Goal: Task Accomplishment & Management: Use online tool/utility

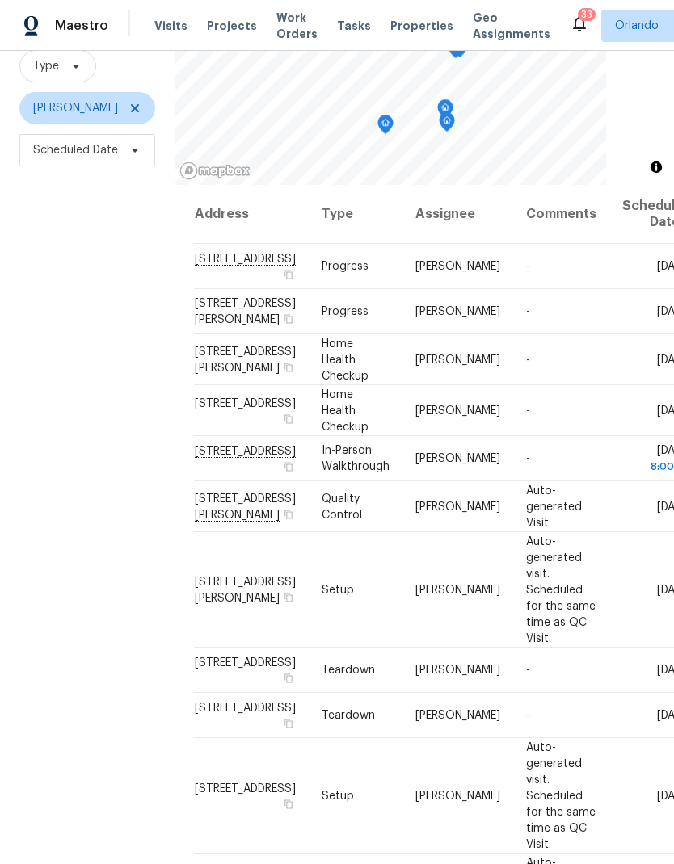
scroll to position [156, 0]
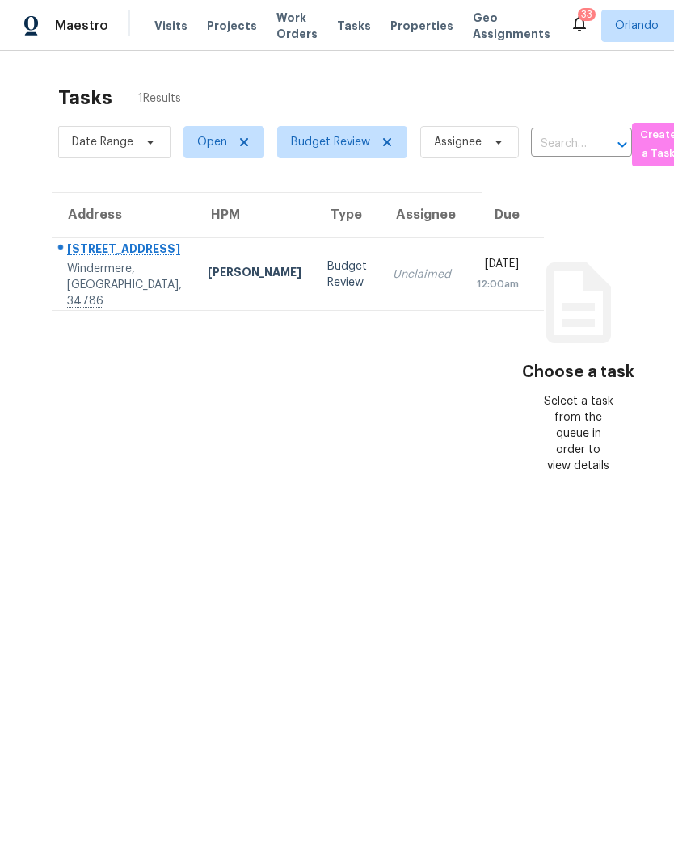
click at [380, 296] on td "Unclaimed" at bounding box center [422, 274] width 84 height 73
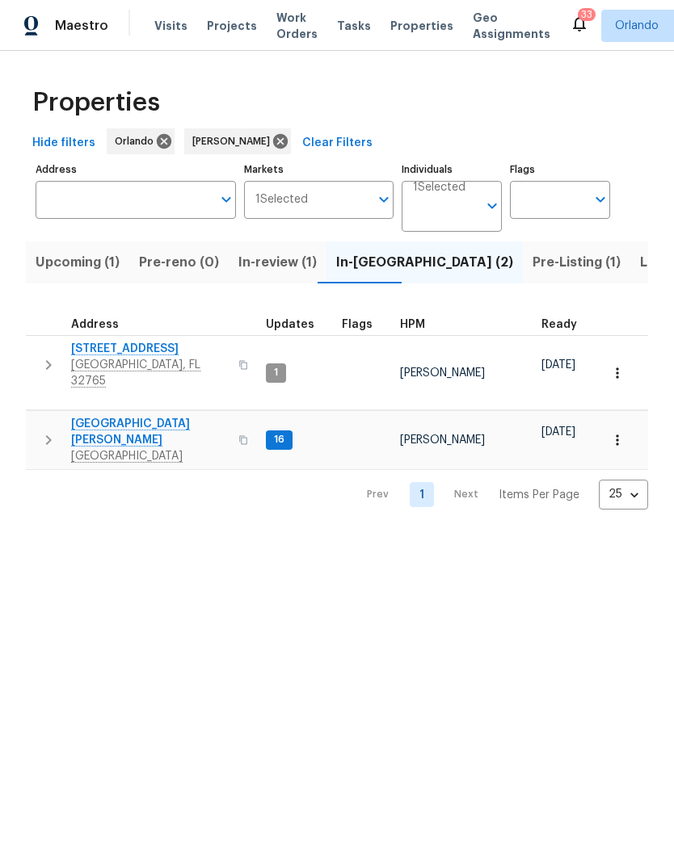
click at [113, 261] on span "Upcoming (1)" at bounding box center [78, 262] width 84 height 23
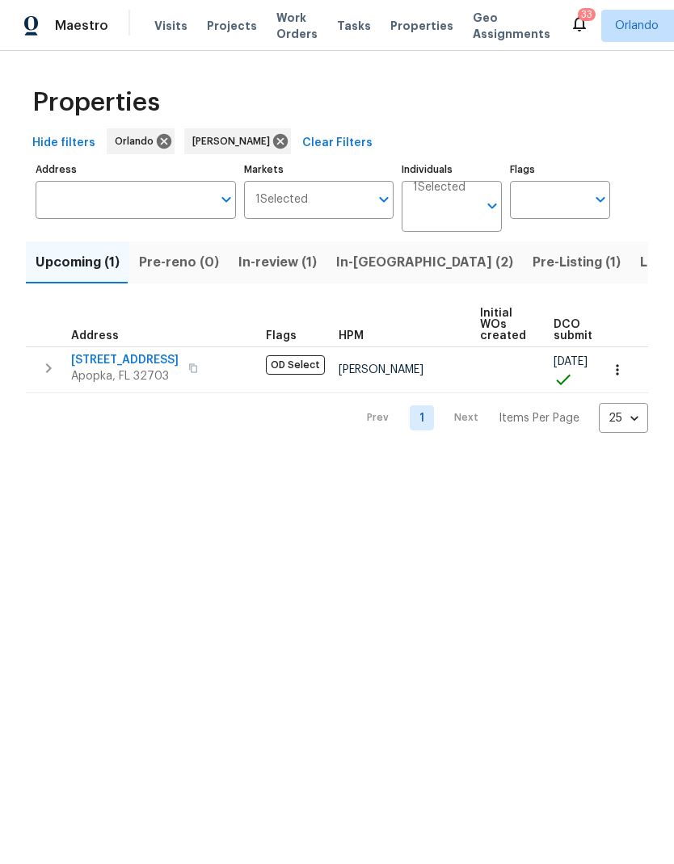
click at [286, 260] on span "In-review (1)" at bounding box center [277, 262] width 78 height 23
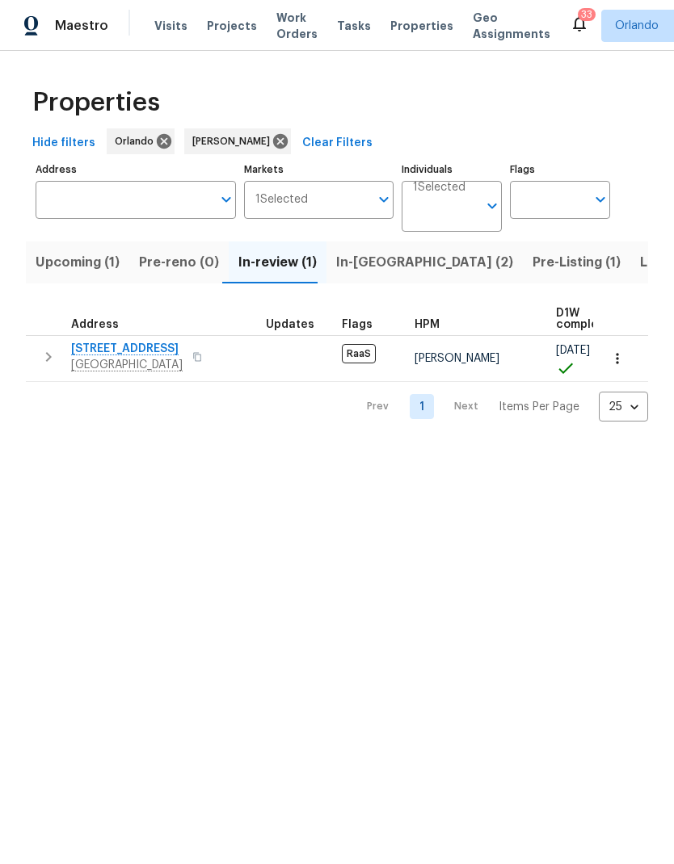
click at [372, 266] on span "In-reno (2)" at bounding box center [424, 262] width 177 height 23
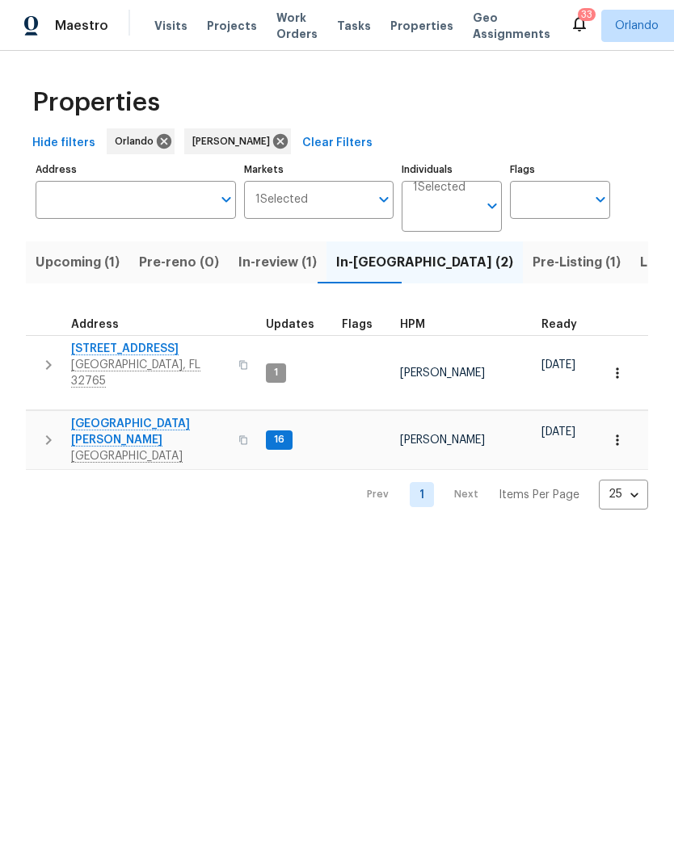
click at [284, 279] on button "In-review (1)" at bounding box center [278, 263] width 98 height 42
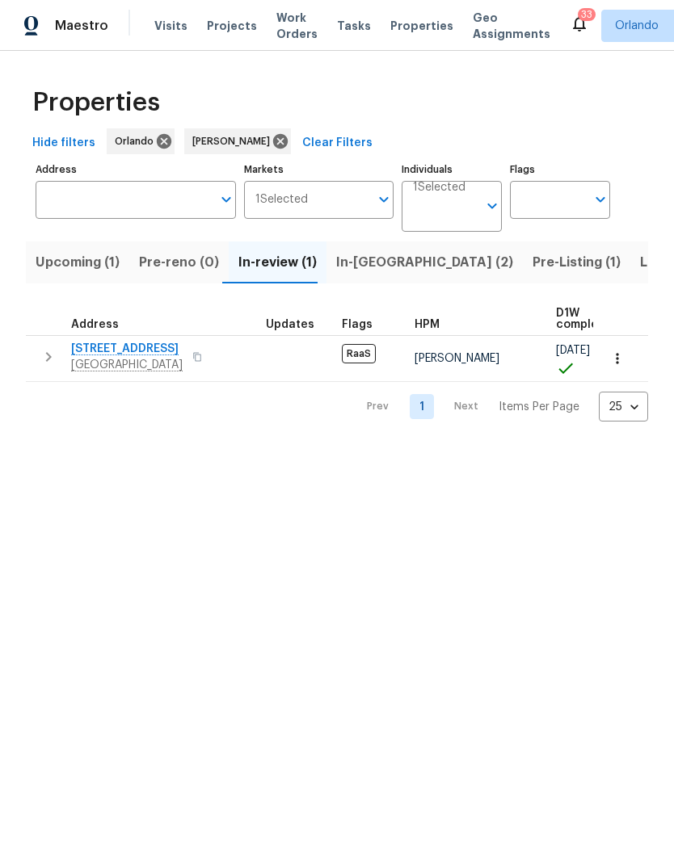
scroll to position [-1, -10]
click at [362, 265] on span "In-reno (2)" at bounding box center [424, 262] width 177 height 23
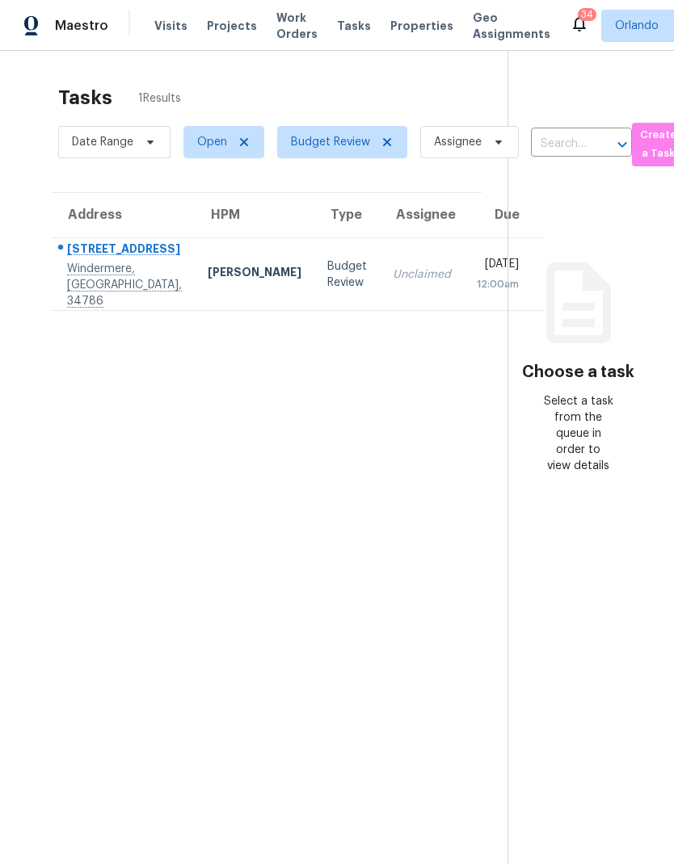
click at [314, 278] on td "Budget Review" at bounding box center [346, 274] width 65 height 73
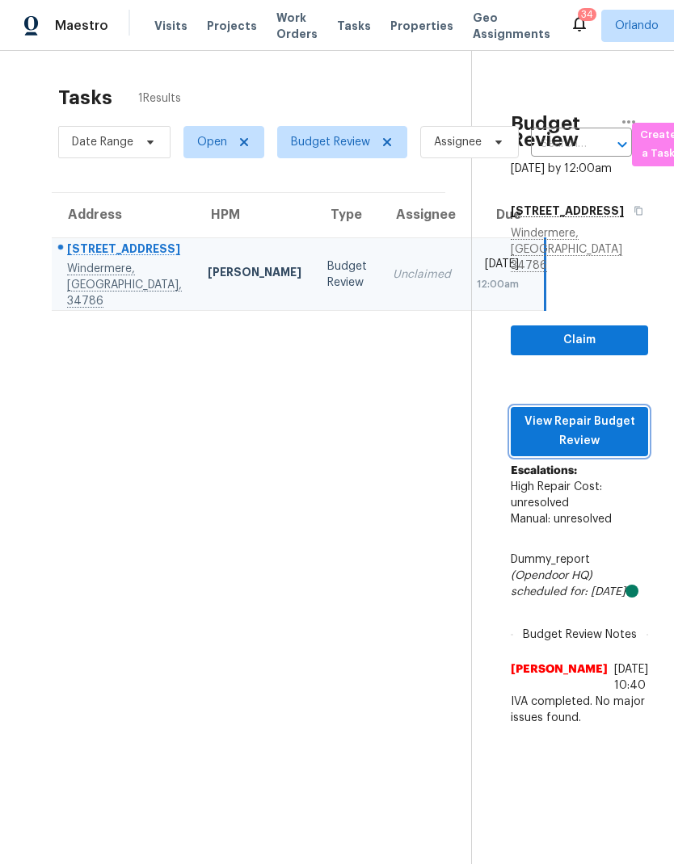
click at [616, 452] on span "View Repair Budget Review" at bounding box center [578, 432] width 111 height 40
